Goal: Check status: Check status

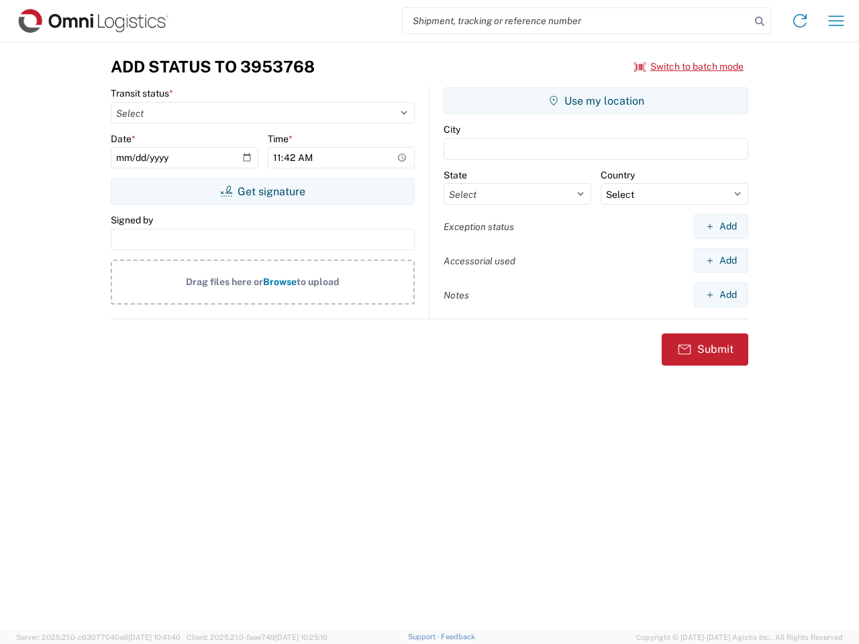
click at [576, 21] on input "search" at bounding box center [577, 21] width 348 height 26
click at [760, 21] on icon at bounding box center [759, 21] width 19 height 19
click at [800, 21] on icon at bounding box center [799, 20] width 21 height 21
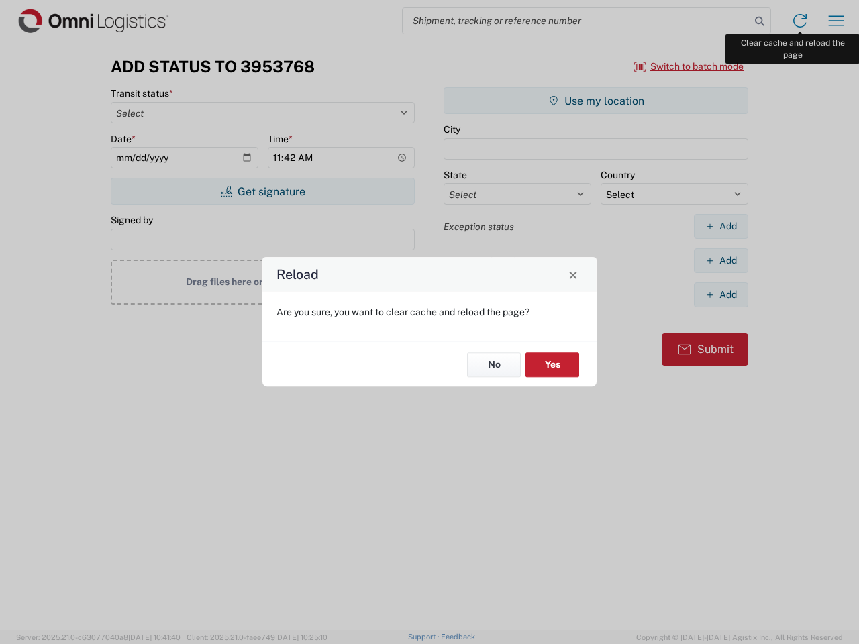
click at [836, 21] on div "Reload Are you sure, you want to clear cache and reload the page? No Yes" at bounding box center [429, 322] width 859 height 644
click at [689, 66] on div "Reload Are you sure, you want to clear cache and reload the page? No Yes" at bounding box center [429, 322] width 859 height 644
click at [262, 191] on div "Reload Are you sure, you want to clear cache and reload the page? No Yes" at bounding box center [429, 322] width 859 height 644
click at [596, 101] on div "Reload Are you sure, you want to clear cache and reload the page? No Yes" at bounding box center [429, 322] width 859 height 644
click at [721, 226] on div "Reload Are you sure, you want to clear cache and reload the page? No Yes" at bounding box center [429, 322] width 859 height 644
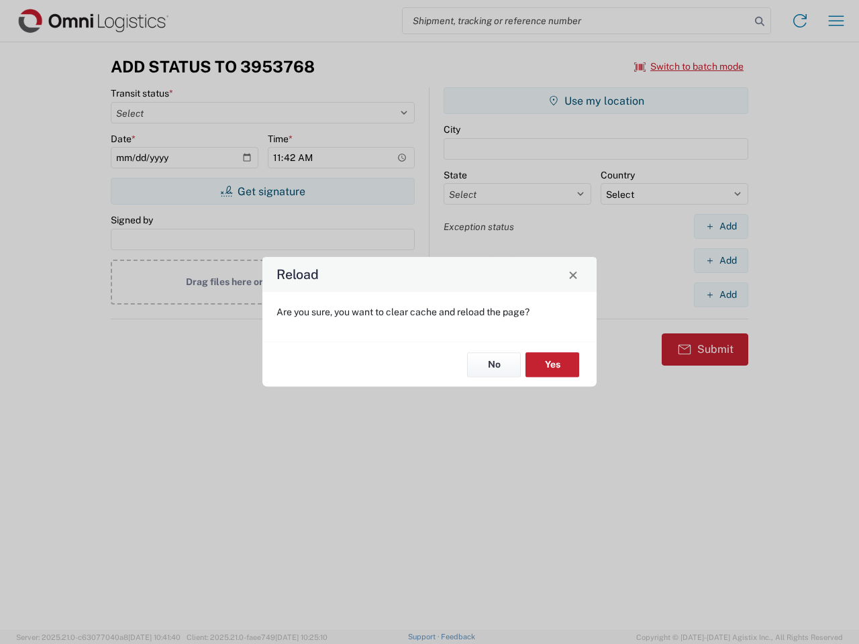
click at [721, 260] on div "Reload Are you sure, you want to clear cache and reload the page? No Yes" at bounding box center [429, 322] width 859 height 644
click at [721, 295] on div "Reload Are you sure, you want to clear cache and reload the page? No Yes" at bounding box center [429, 322] width 859 height 644
